Goal: Book appointment/travel/reservation

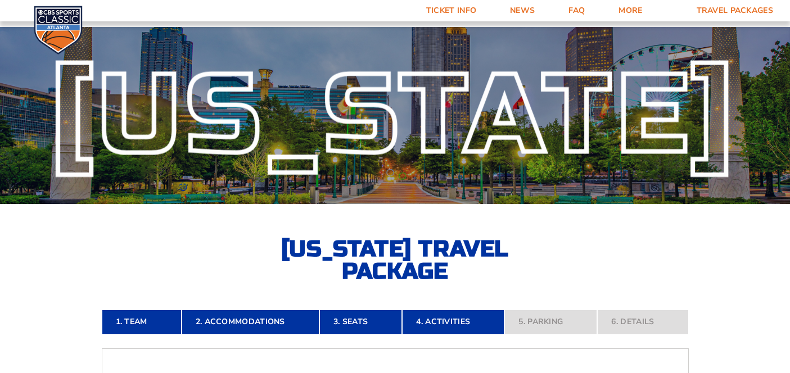
select select "100-Level Corner Seat Upgrade"
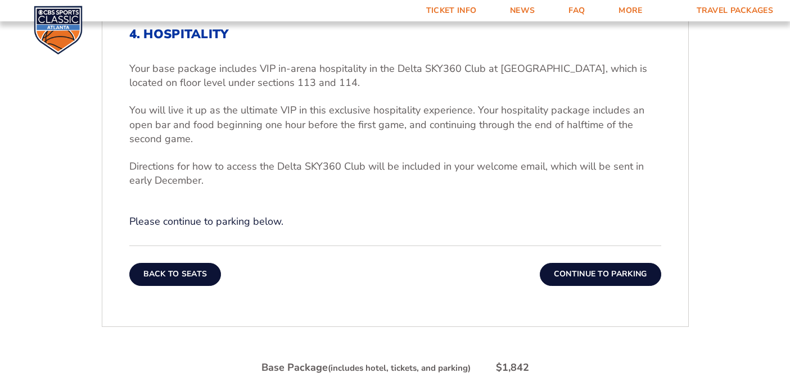
click at [179, 269] on button "Back To Seats" at bounding box center [175, 274] width 92 height 22
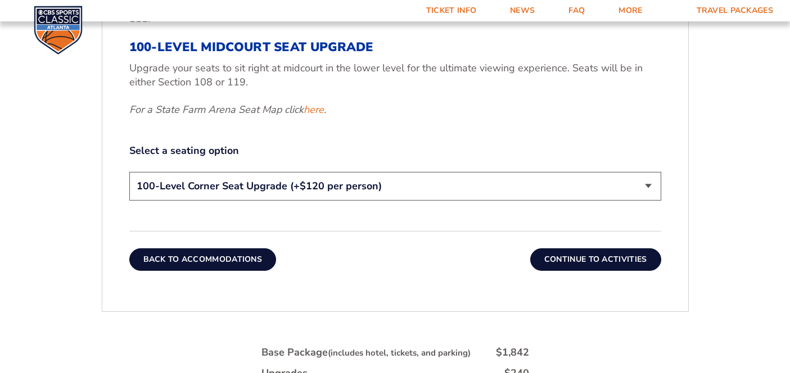
click at [186, 260] on button "Back To Accommodations" at bounding box center [202, 260] width 147 height 22
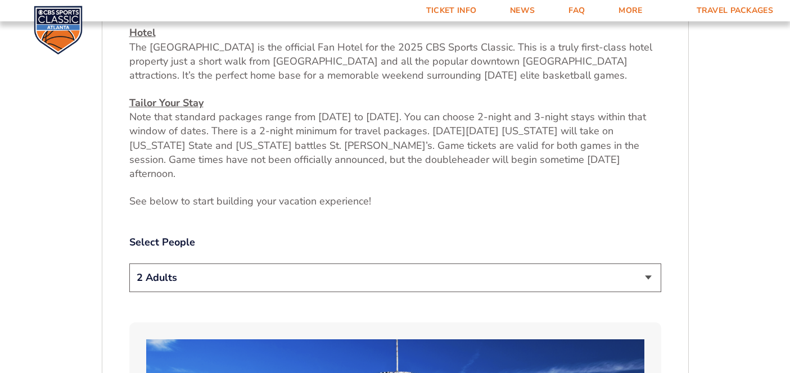
scroll to position [454, 0]
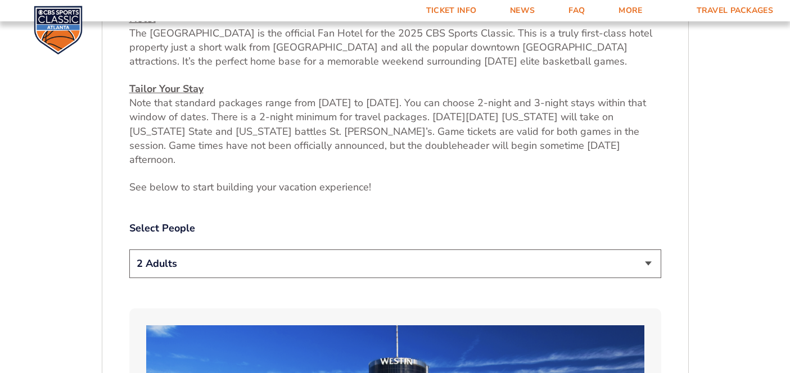
click at [387, 254] on select "1 Adult 2 Adults 3 Adults 4 Adults 2 Adults + 1 Child 2 Adults + 2 Children 2 A…" at bounding box center [395, 264] width 532 height 29
select select "3 Adults"
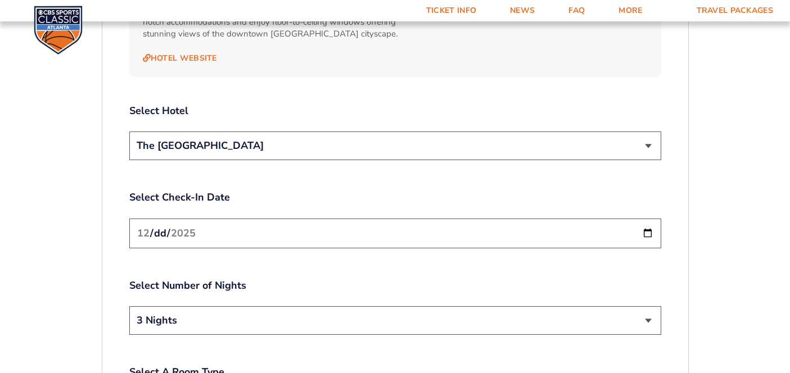
scroll to position [1279, 0]
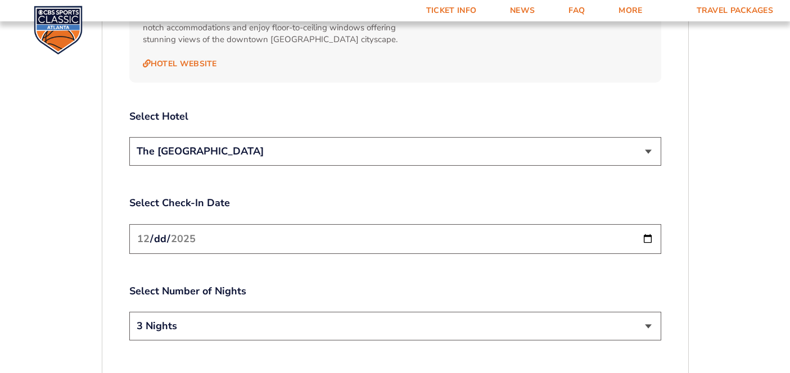
click at [344, 224] on input "[DATE]" at bounding box center [395, 239] width 532 height 30
click at [653, 224] on input "[DATE]" at bounding box center [395, 239] width 532 height 30
click at [647, 224] on input "[DATE]" at bounding box center [395, 239] width 532 height 30
type input "[DATE]"
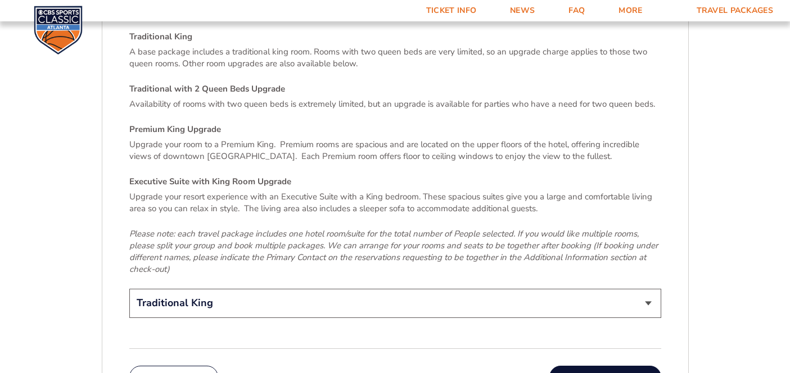
scroll to position [1650, 0]
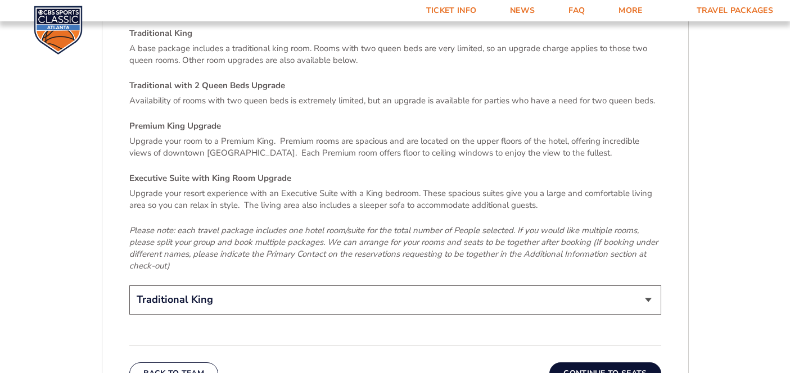
click at [297, 286] on select "Traditional King Traditional with 2 Queen Beds Upgrade (+$95 per night) Premium…" at bounding box center [395, 300] width 532 height 29
select select "Traditional with 2 Queen Beds Upgrade"
click at [575, 363] on button "Continue To Seats" at bounding box center [604, 374] width 111 height 22
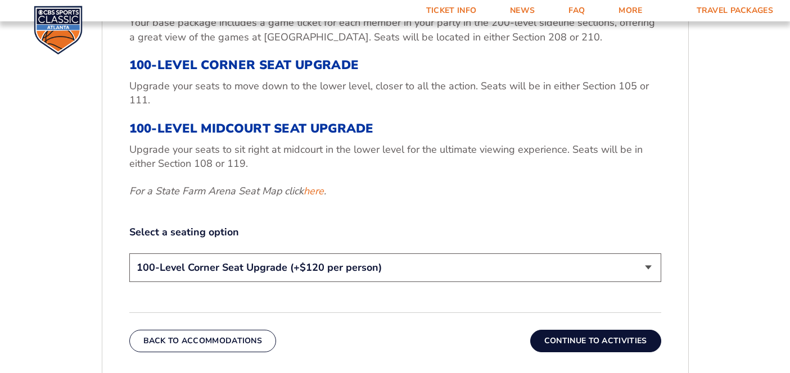
scroll to position [431, 0]
click at [378, 272] on select "200-Level Sideline Section 100-Level Corner Seat Upgrade (+$120 per person) 100…" at bounding box center [395, 267] width 532 height 29
select select "200-Level Sideline Section"
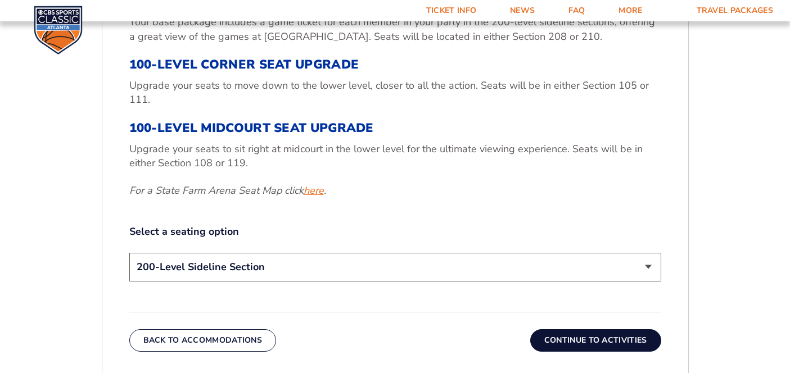
click at [313, 192] on link "here" at bounding box center [314, 191] width 20 height 14
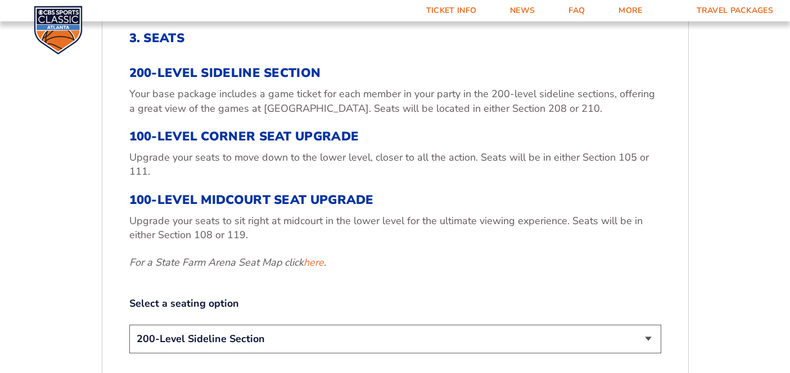
scroll to position [358, 0]
click at [313, 264] on link "here" at bounding box center [314, 263] width 20 height 14
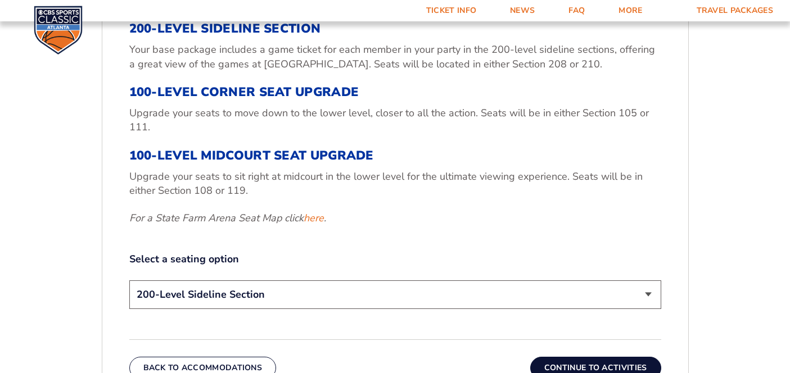
scroll to position [547, 0]
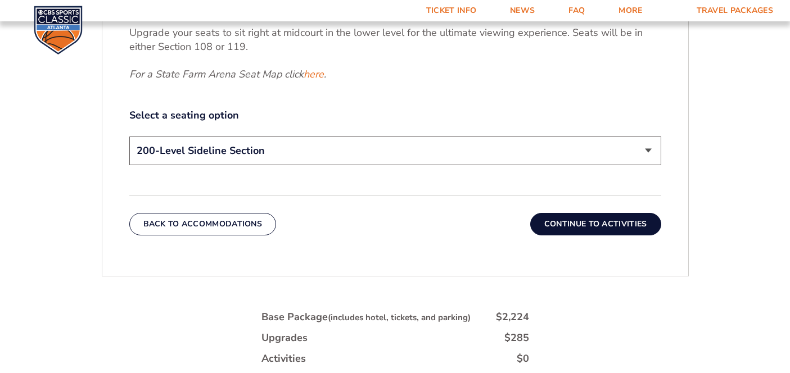
click at [591, 227] on button "Continue To Activities" at bounding box center [595, 224] width 131 height 22
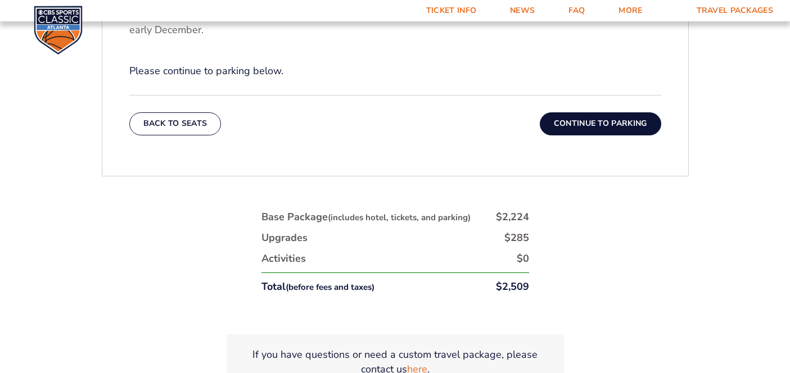
scroll to position [515, 0]
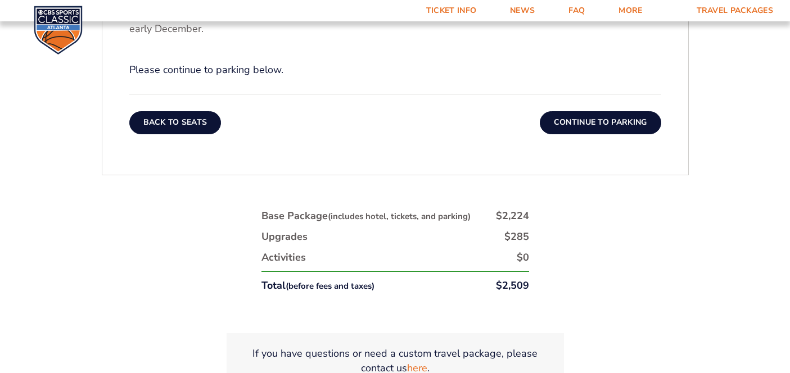
click at [178, 125] on button "Back To Seats" at bounding box center [175, 122] width 92 height 22
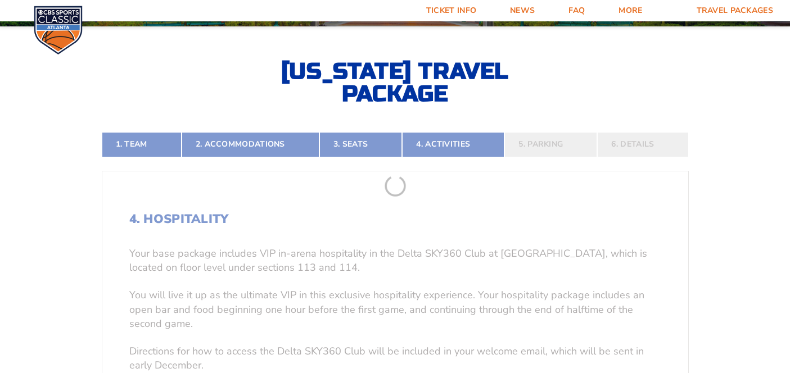
scroll to position [176, 0]
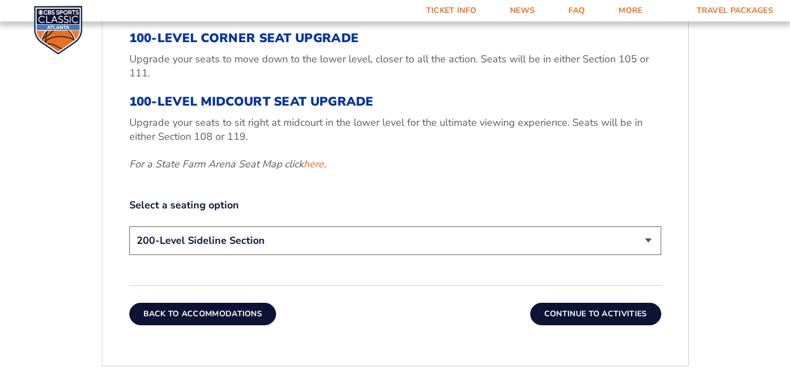
click at [240, 318] on button "Back To Accommodations" at bounding box center [202, 314] width 147 height 22
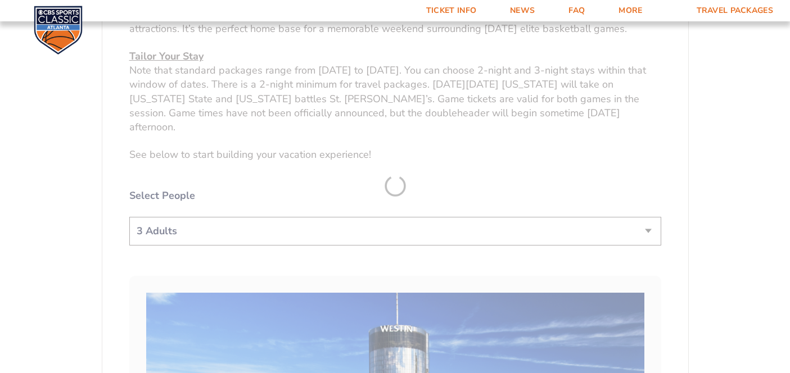
scroll to position [486, 0]
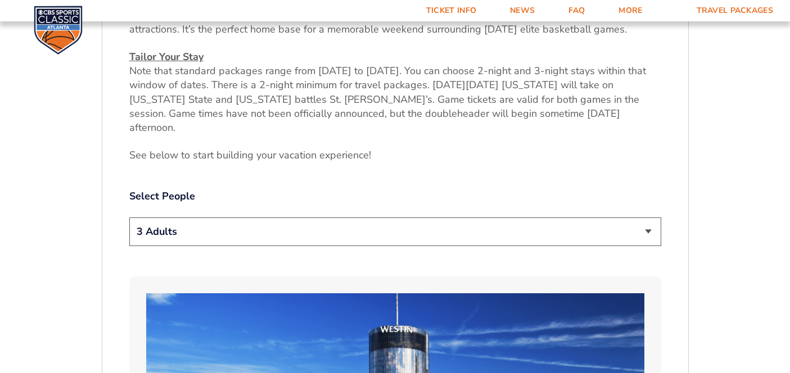
click at [258, 218] on select "1 Adult 2 Adults 3 Adults 4 Adults 2 Adults + 1 Child 2 Adults + 2 Children 2 A…" at bounding box center [395, 232] width 532 height 29
select select "2 Adults"
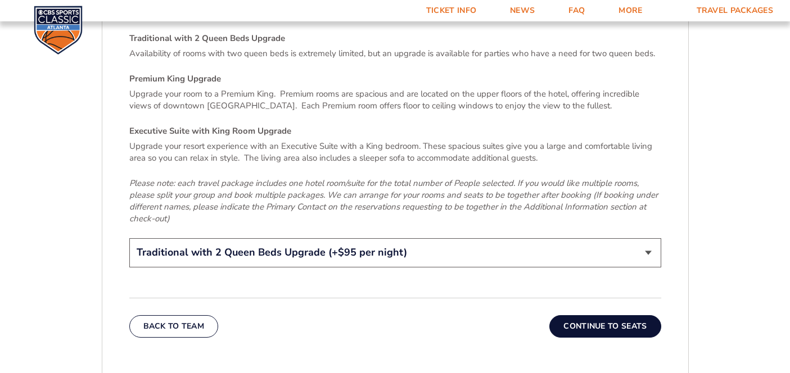
scroll to position [1699, 0]
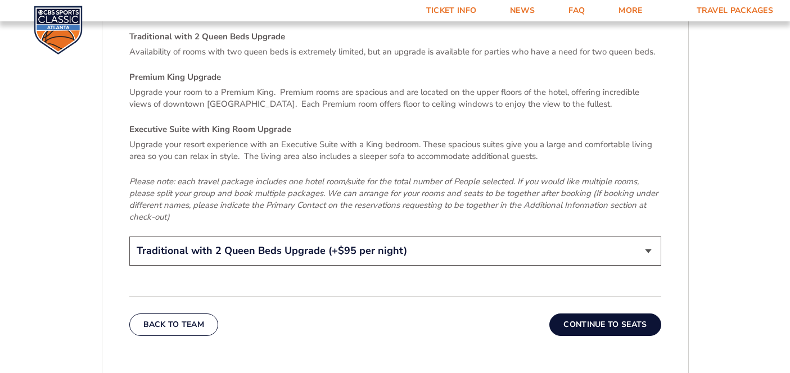
click at [390, 237] on select "Traditional King Traditional with 2 Queen Beds Upgrade (+$95 per night) Premium…" at bounding box center [395, 251] width 532 height 29
select select "Traditional King"
click at [615, 314] on button "Continue To Seats" at bounding box center [604, 325] width 111 height 22
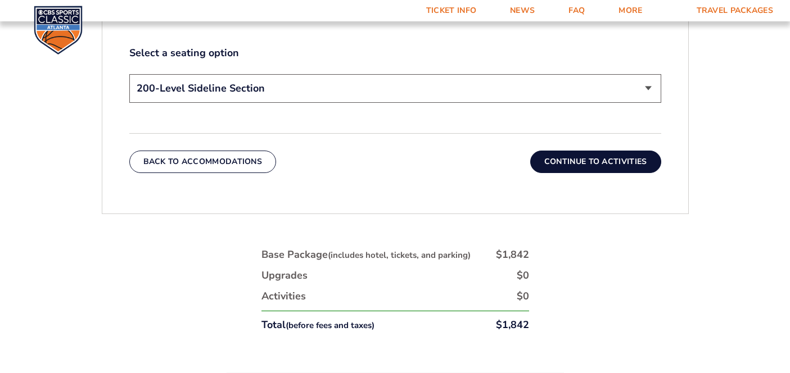
scroll to position [653, 0]
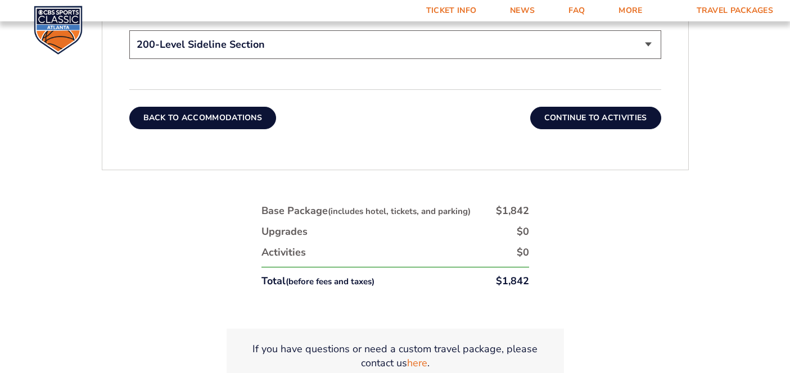
click at [240, 108] on button "Back To Accommodations" at bounding box center [202, 118] width 147 height 22
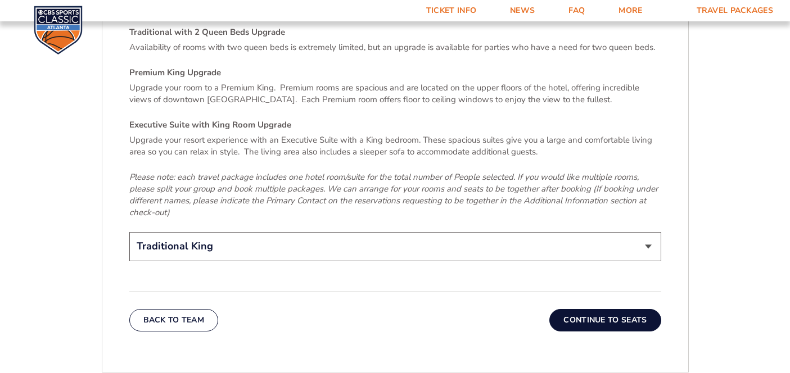
scroll to position [1674, 0]
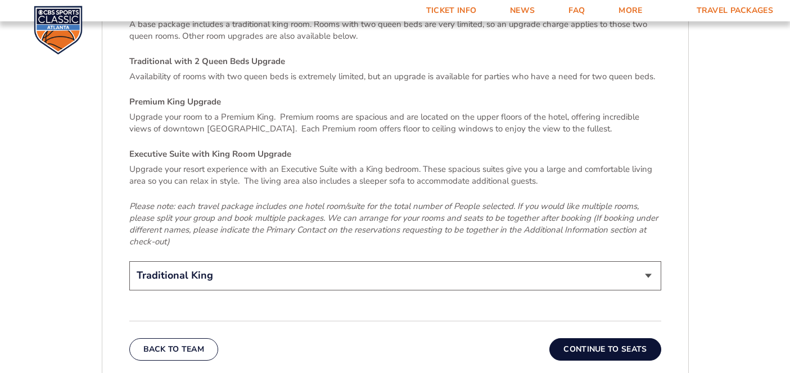
click at [391, 261] on select "Traditional King Traditional with 2 Queen Beds Upgrade (+$95 per night) Premium…" at bounding box center [395, 275] width 532 height 29
click at [593, 339] on button "Continue To Seats" at bounding box center [604, 350] width 111 height 22
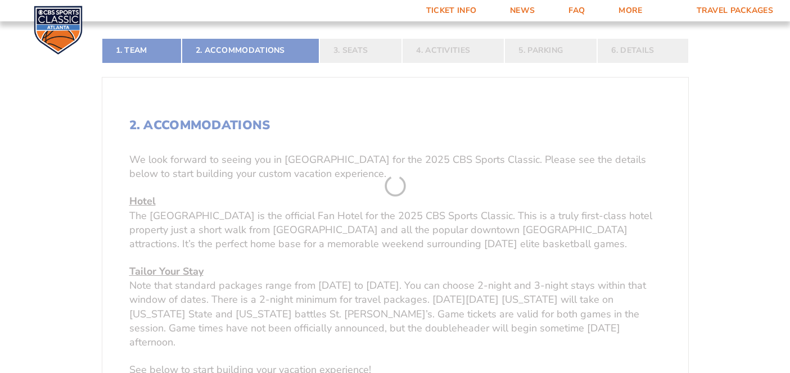
scroll to position [176, 0]
